Goal: Transaction & Acquisition: Purchase product/service

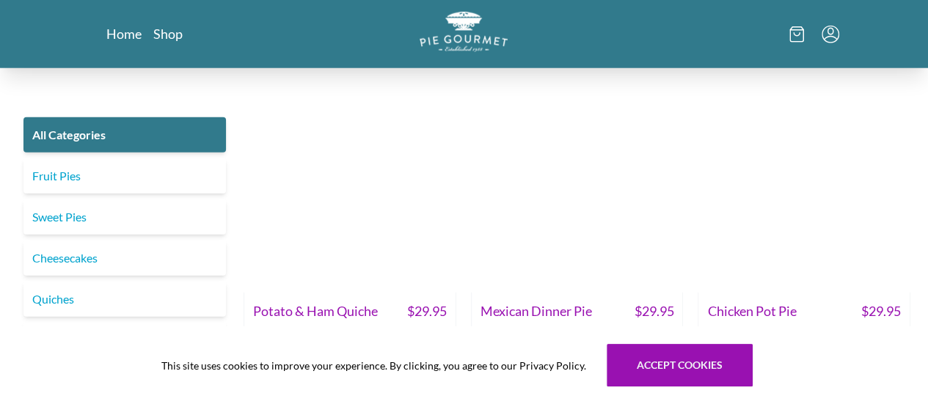
scroll to position [1920, 0]
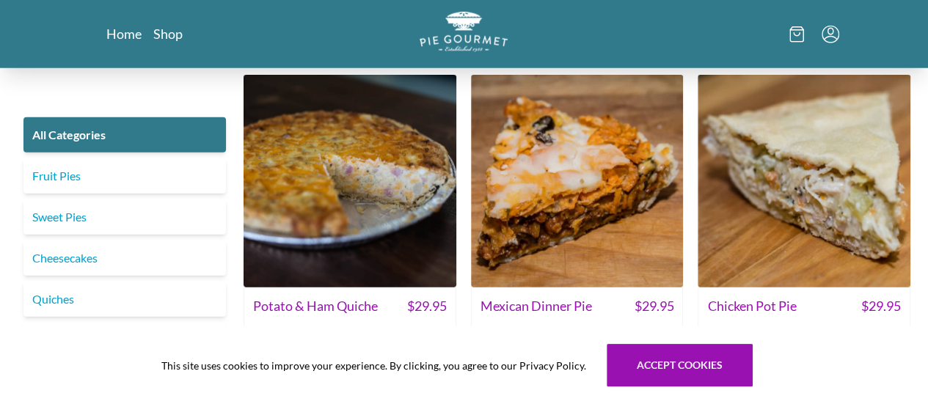
click at [788, 340] on span "Add to Cart" at bounding box center [804, 349] width 60 height 18
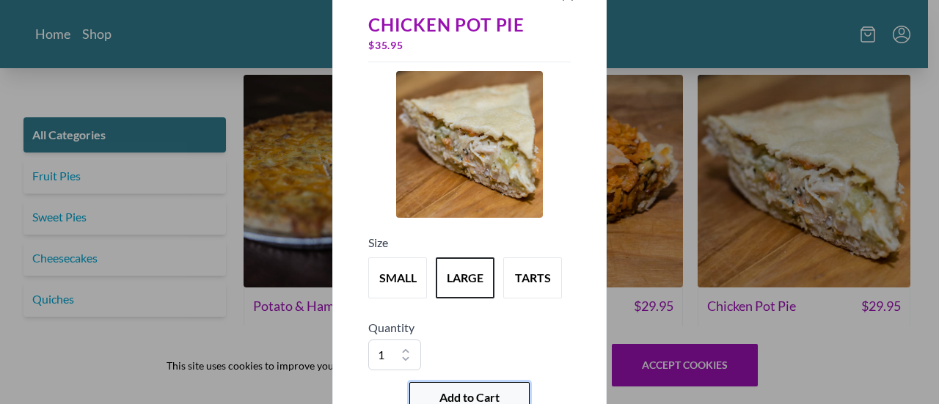
click at [481, 395] on span "Add to Cart" at bounding box center [469, 398] width 60 height 18
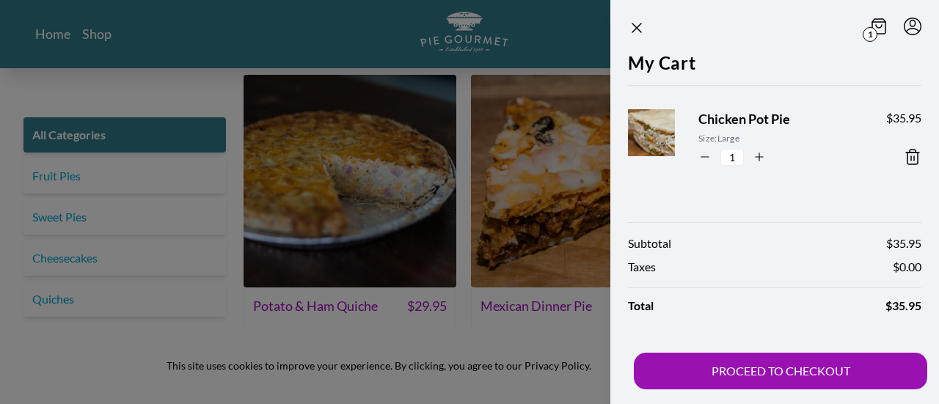
click at [288, 58] on div at bounding box center [469, 202] width 939 height 404
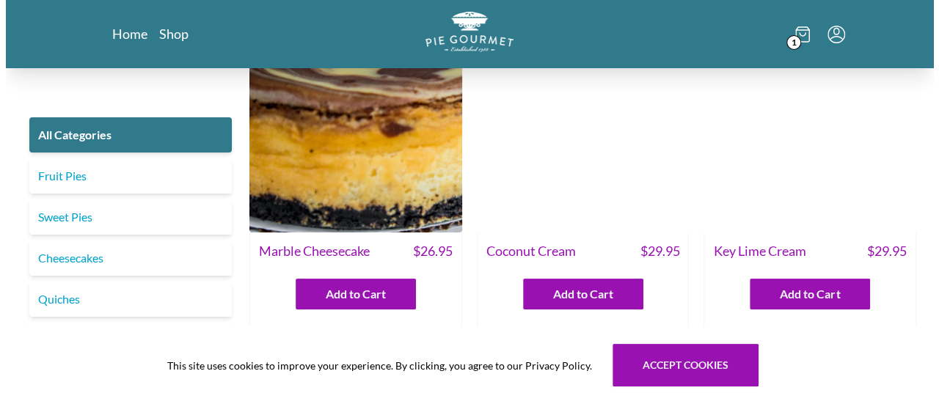
scroll to position [2709, 0]
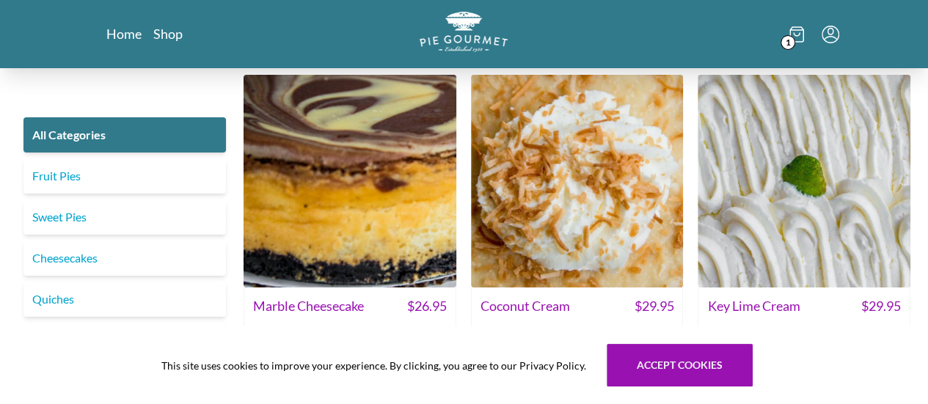
click at [798, 334] on button "Add to Cart" at bounding box center [804, 349] width 120 height 31
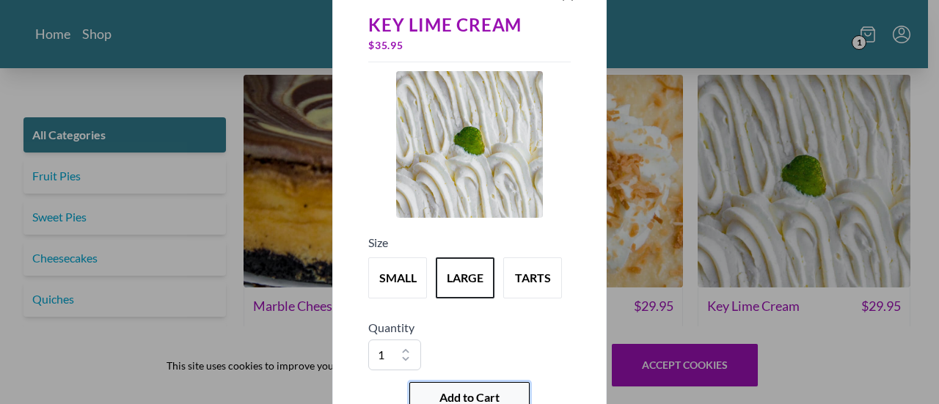
click at [507, 394] on button "Add to Cart" at bounding box center [469, 397] width 120 height 31
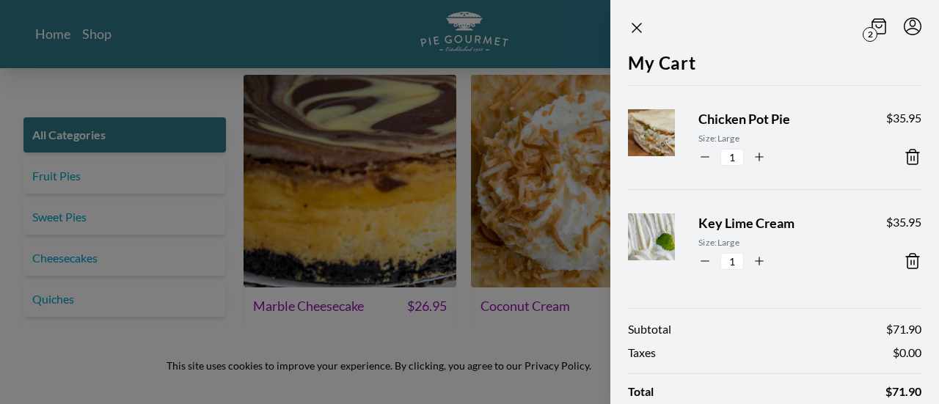
click at [583, 262] on section "2 My Cart Chicken Pot Pie Size: Large 1 $ 35.95 Key Lime Cream Size: Large 1 $ …" at bounding box center [751, 202] width 376 height 404
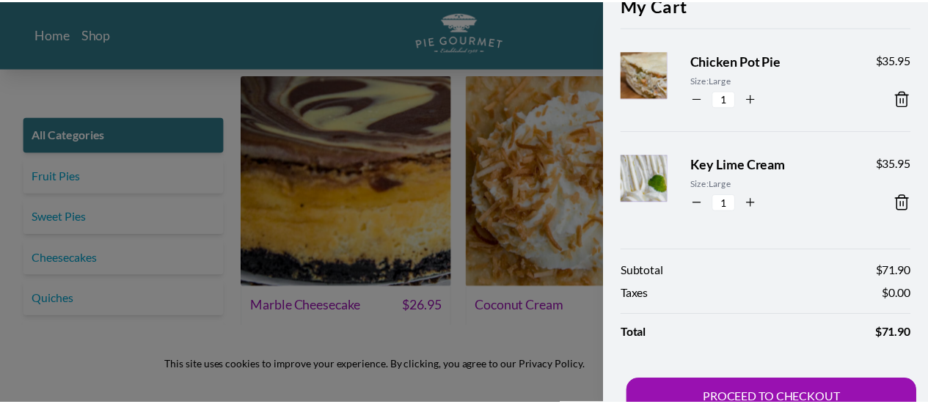
scroll to position [84, 0]
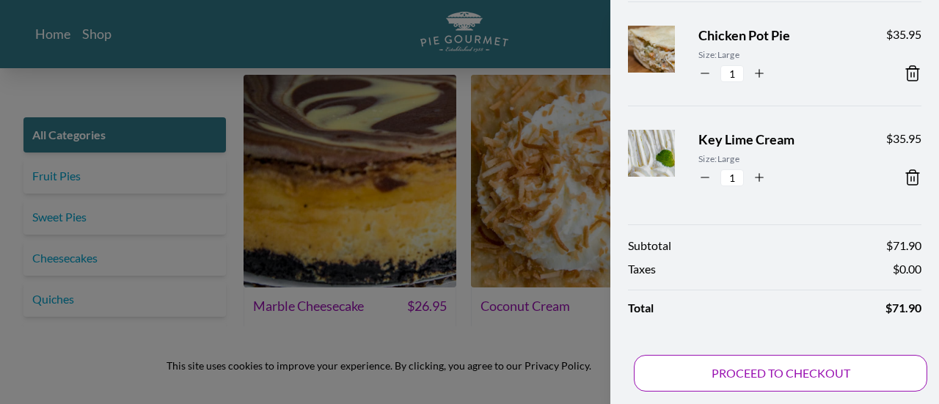
click at [792, 378] on button "PROCEED TO CHECKOUT" at bounding box center [780, 373] width 293 height 37
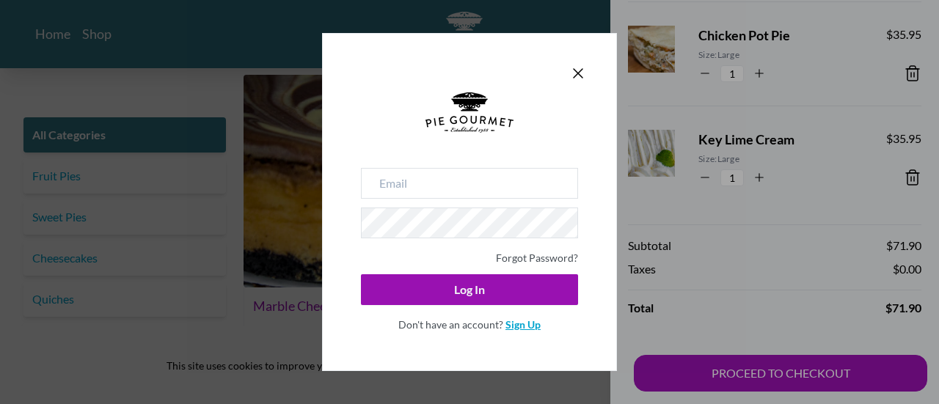
click at [518, 324] on link "Sign Up" at bounding box center [522, 324] width 35 height 12
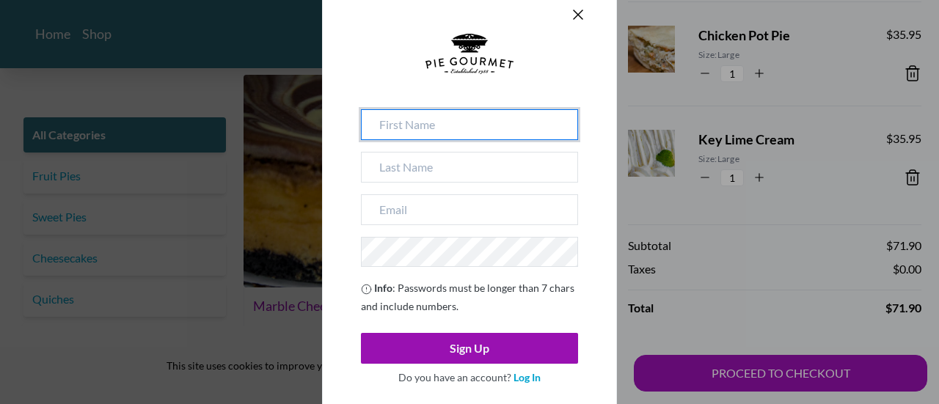
click at [464, 125] on input at bounding box center [469, 124] width 217 height 31
type input "[PERSON_NAME]"
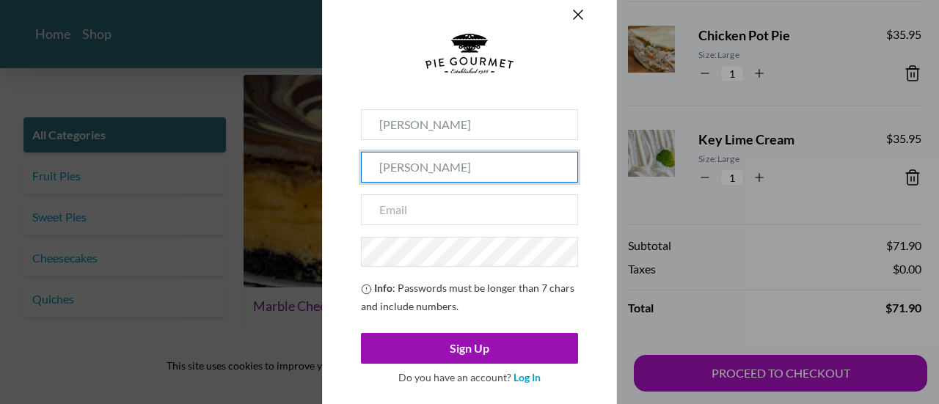
type input "[PERSON_NAME]"
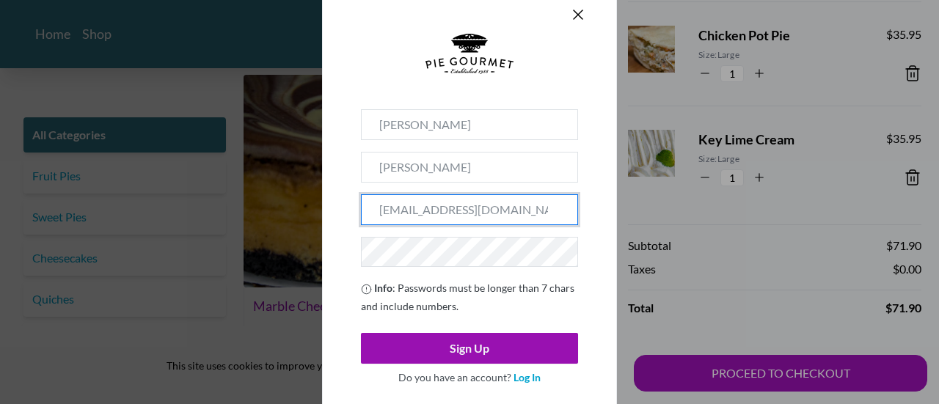
type input "[EMAIL_ADDRESS][DOMAIN_NAME]"
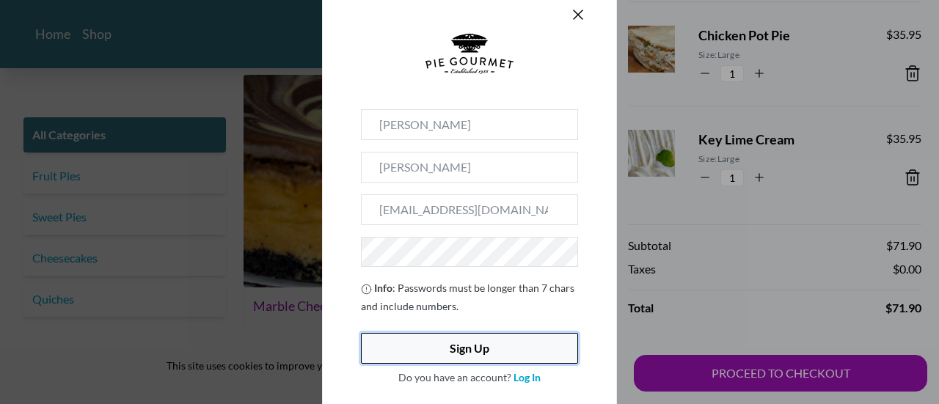
click at [472, 339] on button "Sign Up" at bounding box center [469, 348] width 217 height 31
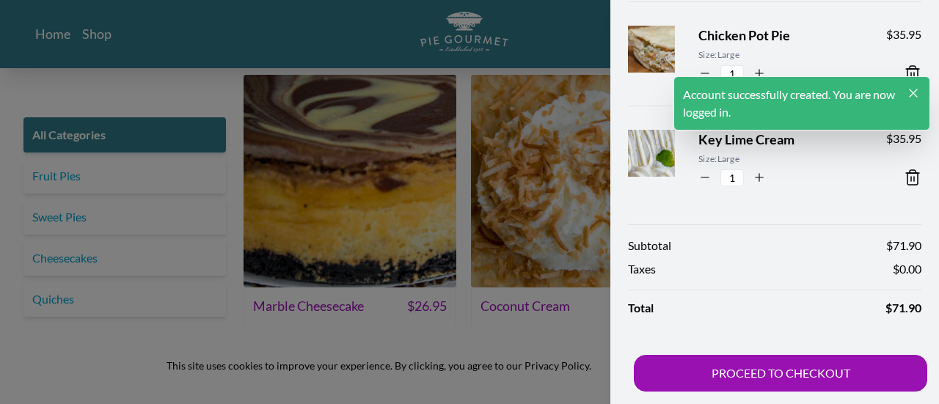
click at [668, 150] on img at bounding box center [666, 161] width 90 height 90
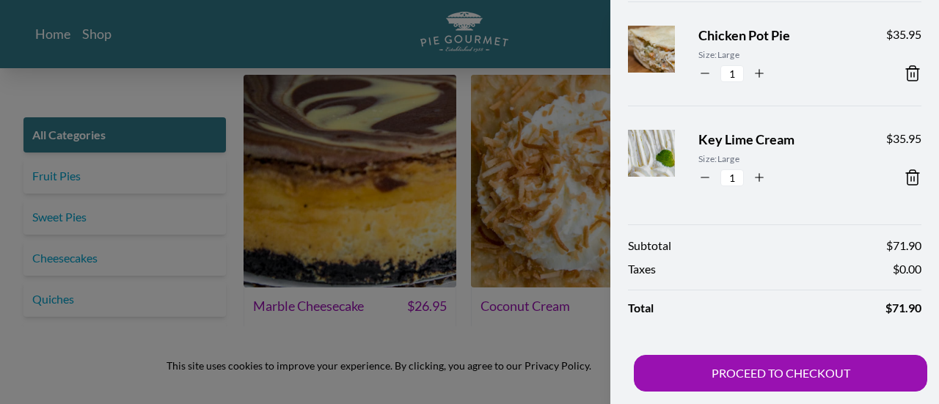
click at [712, 142] on span "Key Lime Cream" at bounding box center [780, 140] width 164 height 20
click at [348, 14] on div at bounding box center [469, 202] width 939 height 404
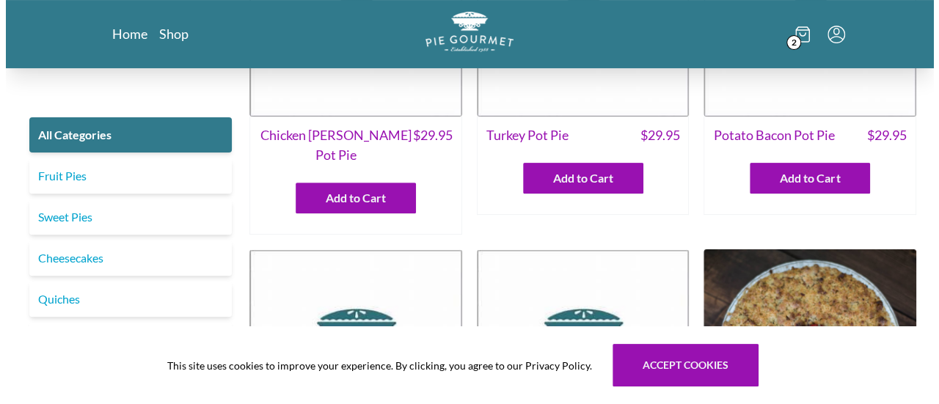
scroll to position [0, 0]
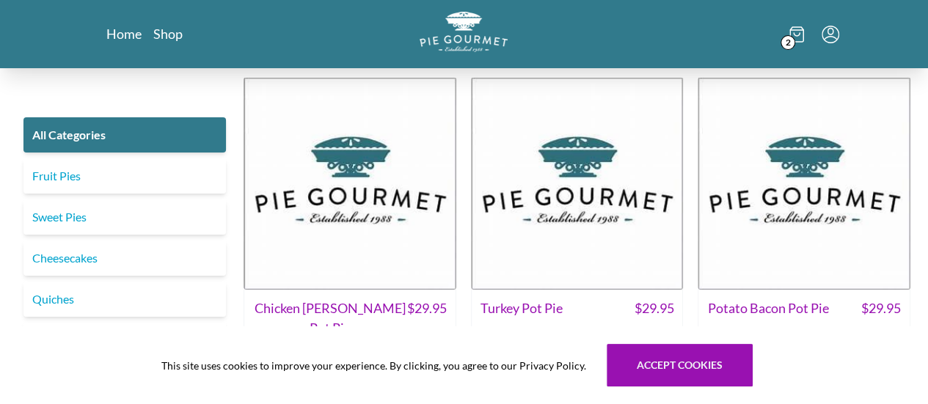
click at [804, 31] on icon at bounding box center [796, 34] width 15 height 16
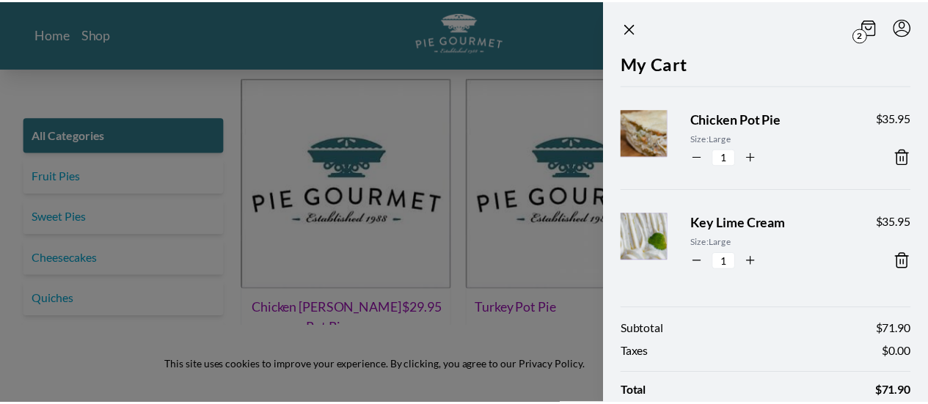
scroll to position [84, 0]
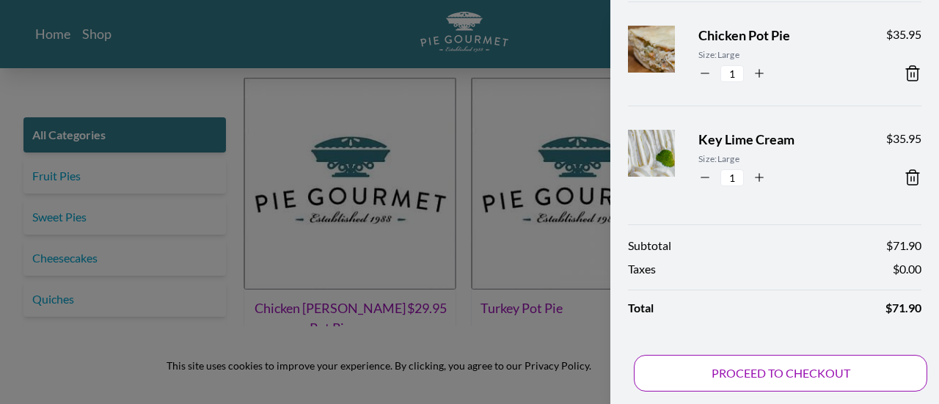
click at [811, 381] on button "PROCEED TO CHECKOUT" at bounding box center [780, 373] width 293 height 37
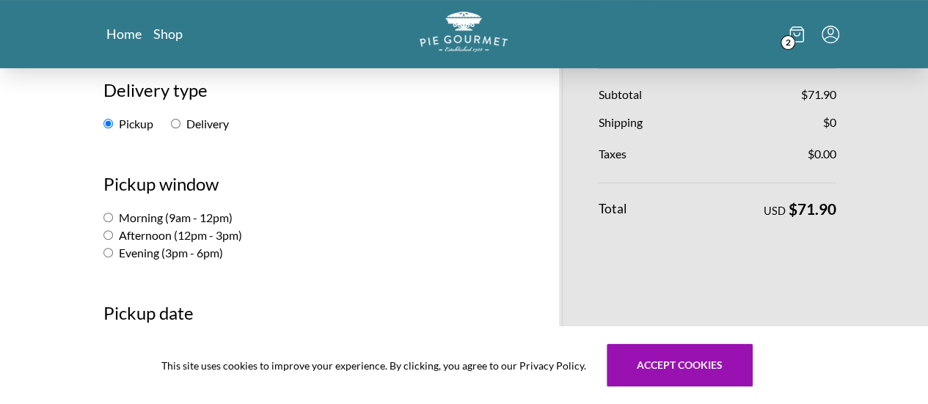
scroll to position [198, 0]
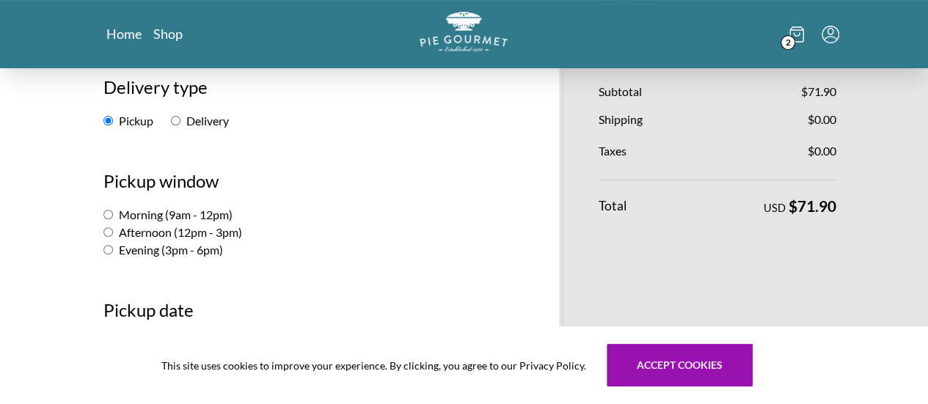
click at [103, 215] on input "Morning (9am - 12pm)" at bounding box center [108, 215] width 10 height 10
radio input "true"
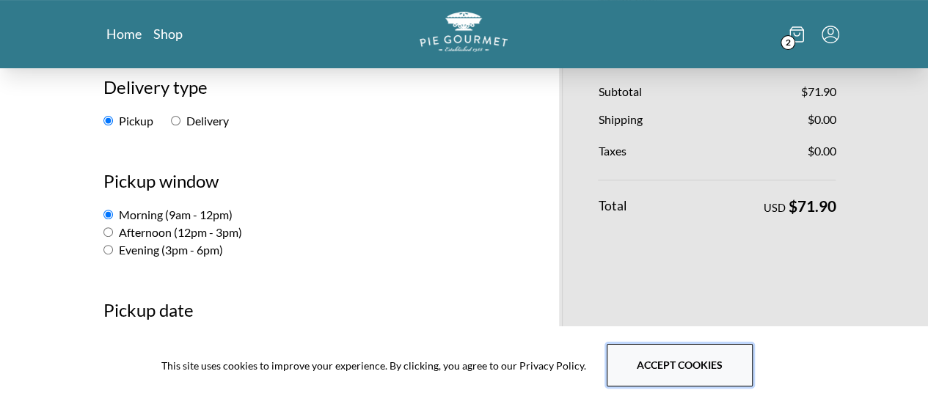
click at [681, 360] on button "Accept cookies" at bounding box center [680, 365] width 146 height 43
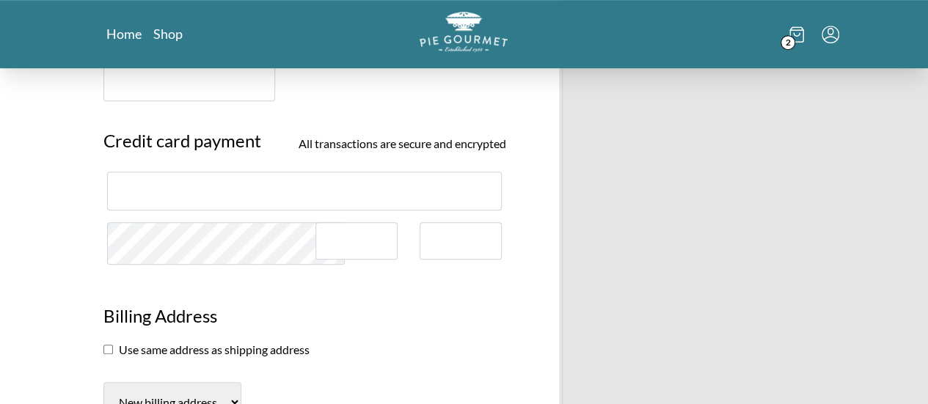
scroll to position [469, 0]
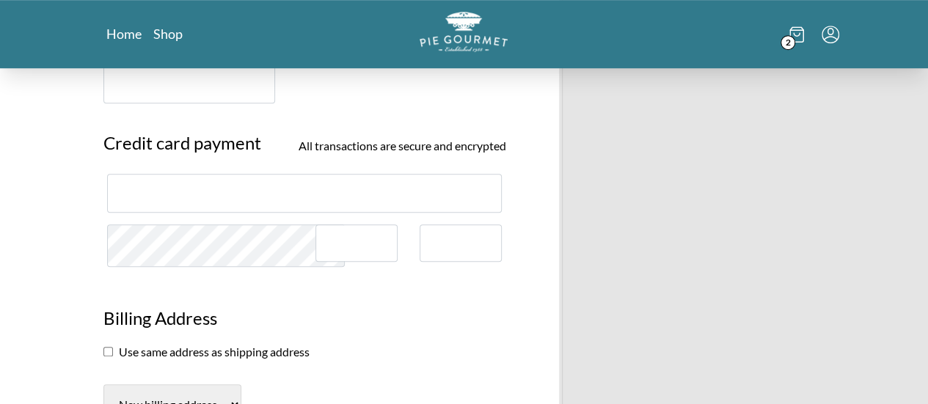
click at [287, 199] on div at bounding box center [304, 193] width 395 height 39
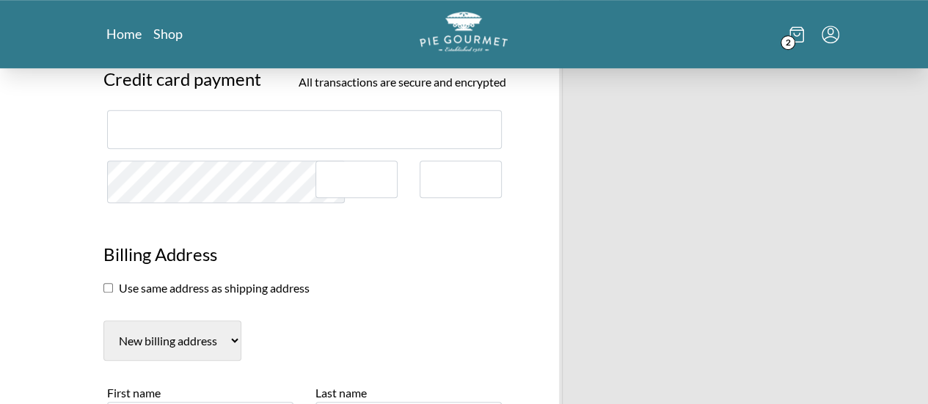
scroll to position [535, 0]
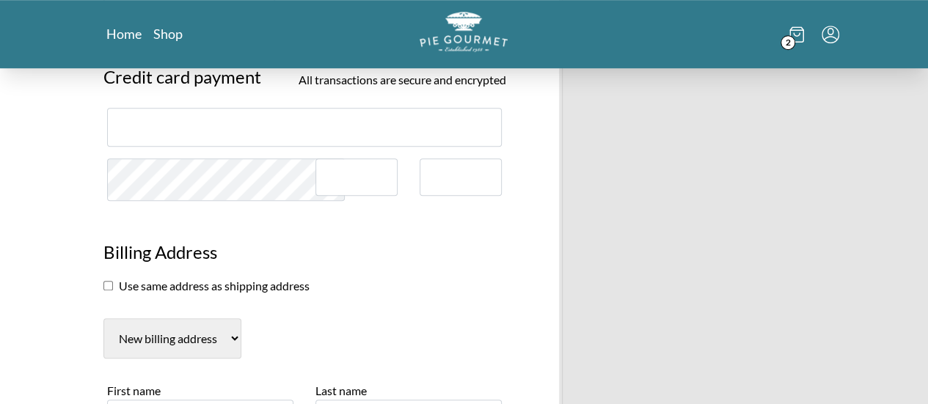
click at [103, 287] on input "checkbox" at bounding box center [108, 286] width 10 height 10
checkbox input "true"
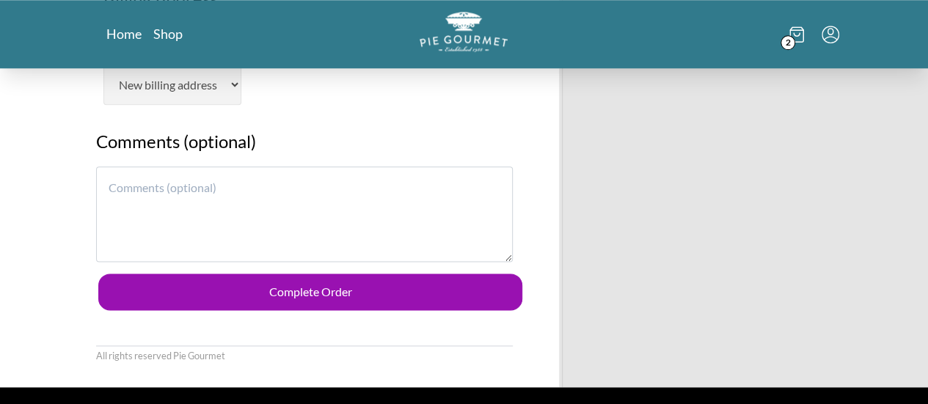
scroll to position [789, 0]
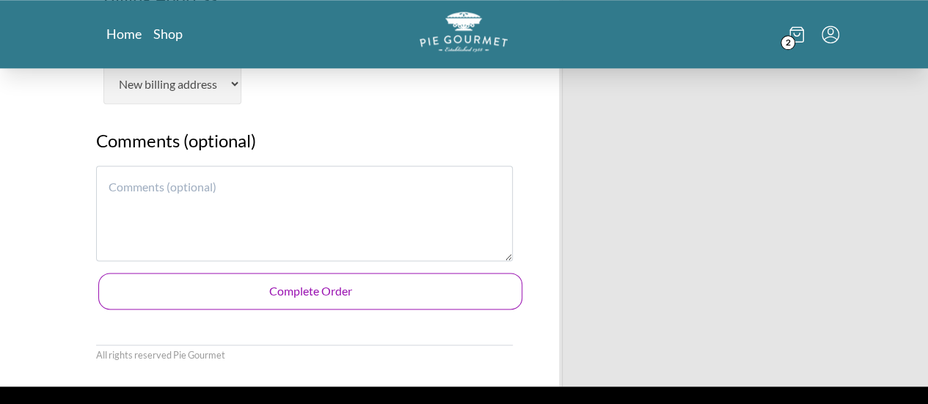
click at [233, 291] on button "Complete Order" at bounding box center [310, 291] width 425 height 37
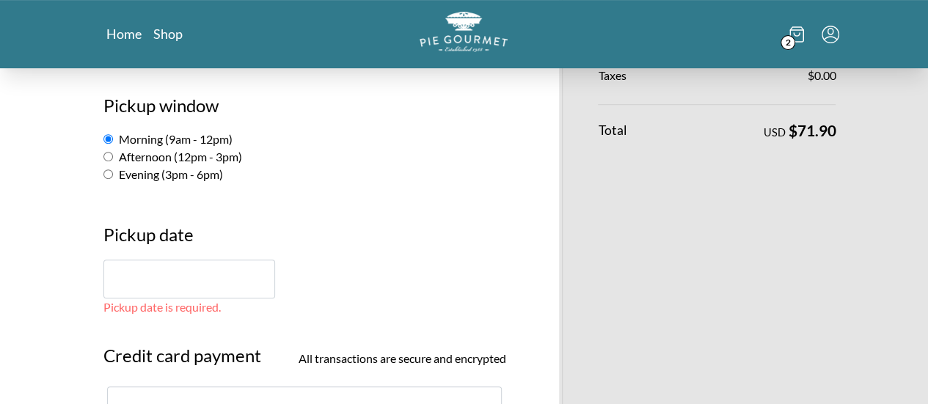
scroll to position [274, 0]
click at [121, 281] on input "text" at bounding box center [189, 278] width 172 height 39
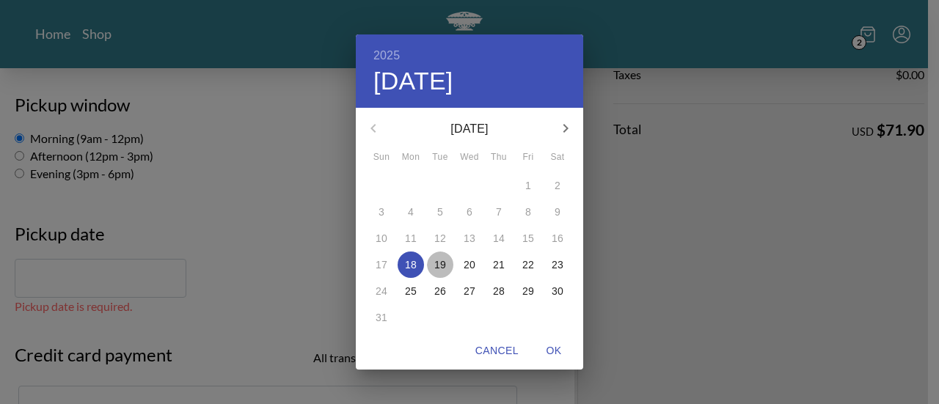
click at [437, 262] on p "19" at bounding box center [440, 264] width 12 height 15
click at [555, 353] on span "OK" at bounding box center [553, 351] width 35 height 18
type input "[DATE]"
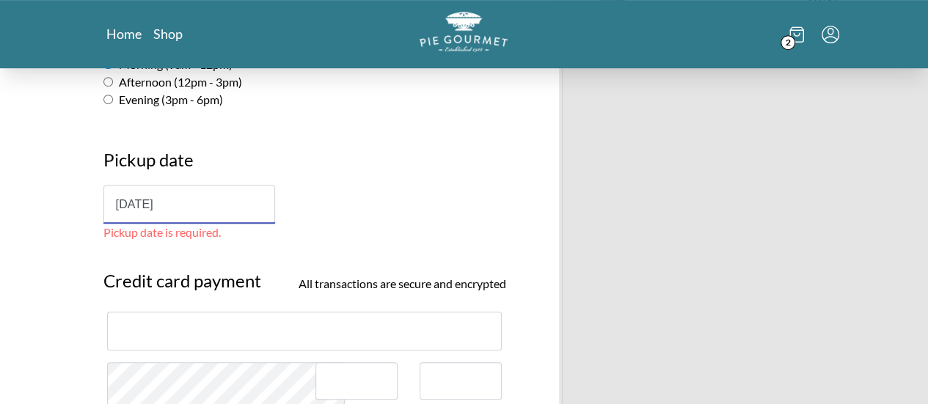
scroll to position [349, 0]
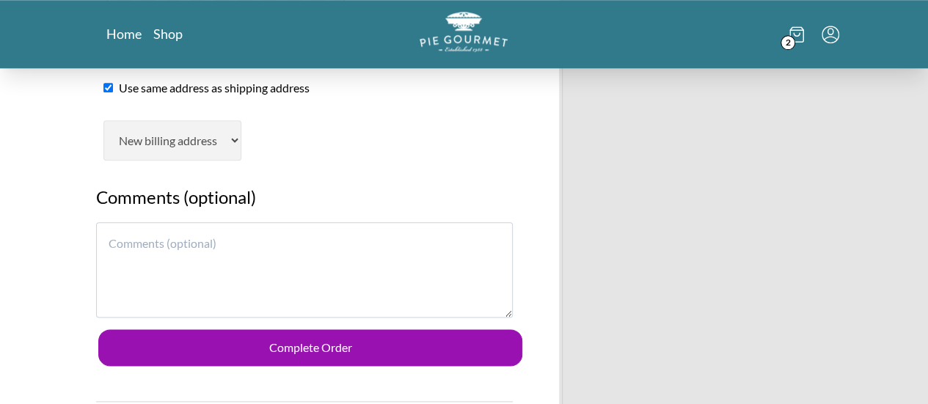
click at [503, 344] on button "Complete Order" at bounding box center [310, 347] width 425 height 37
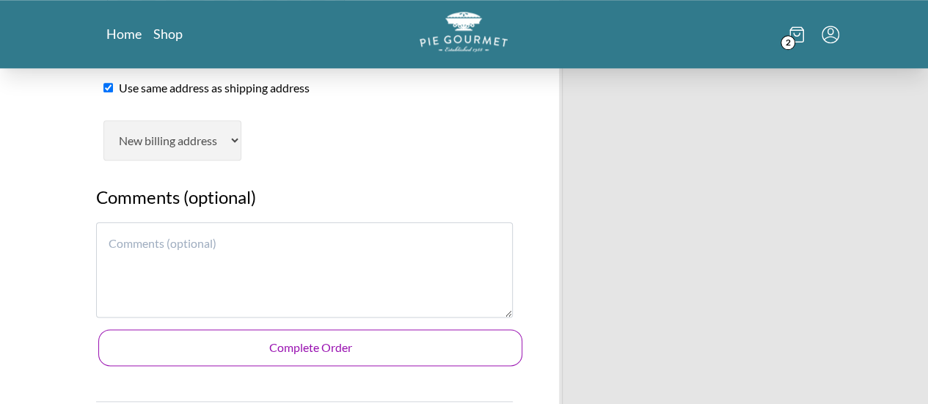
click at [420, 346] on button "Complete Order" at bounding box center [310, 347] width 425 height 37
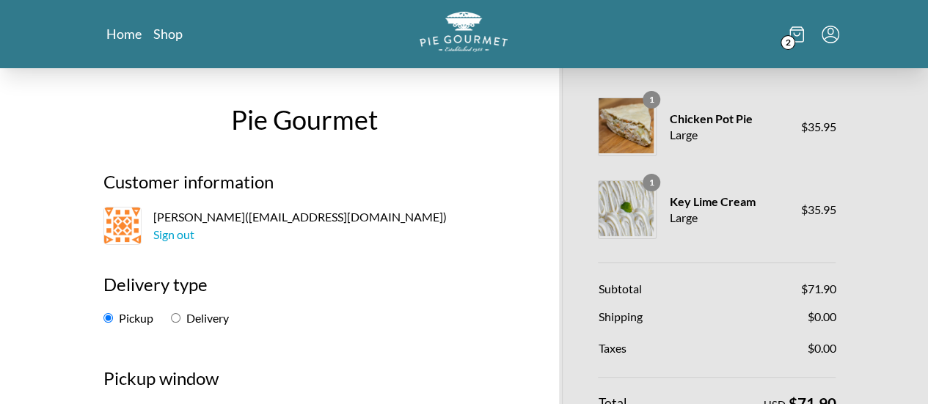
scroll to position [0, 0]
